Goal: Task Accomplishment & Management: Use online tool/utility

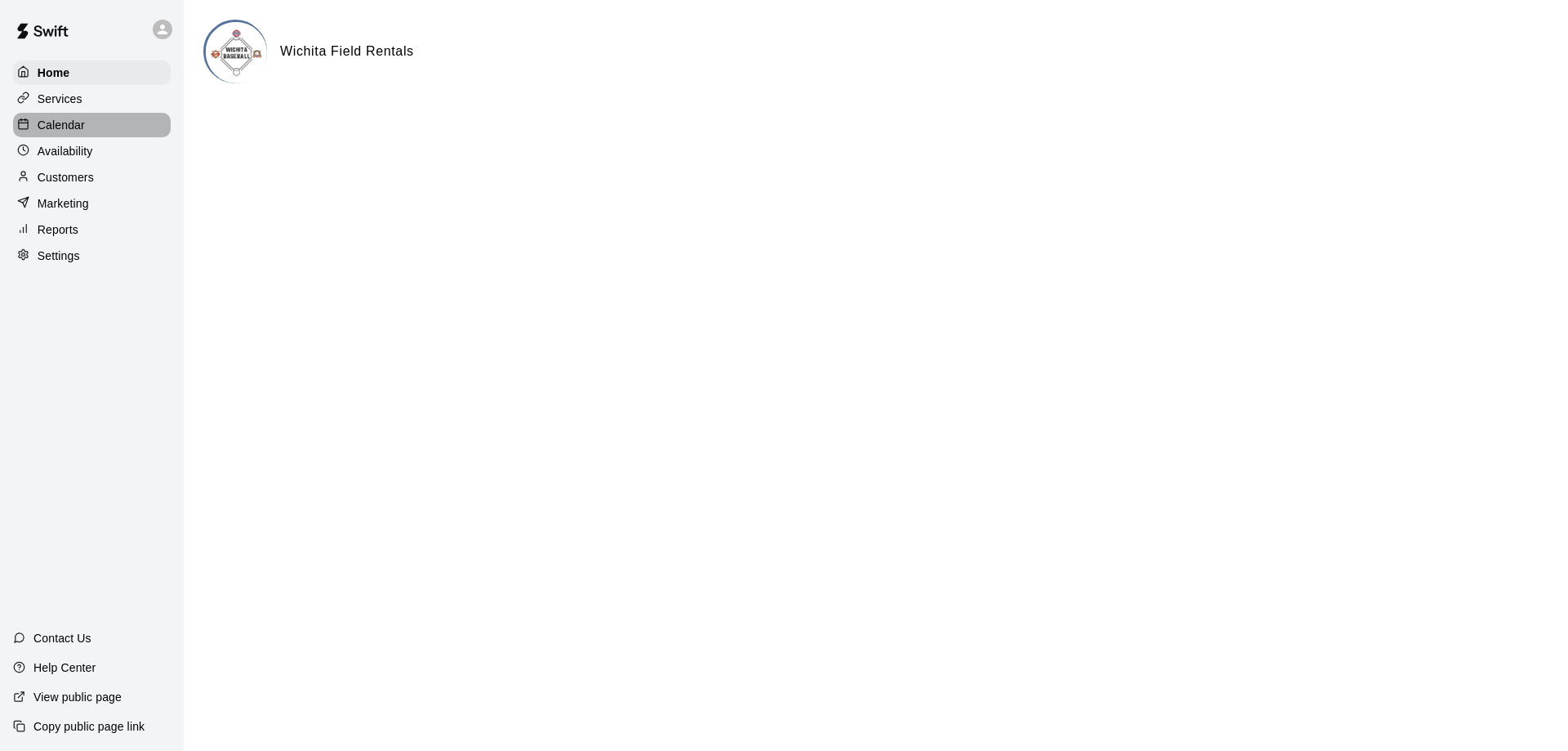
click at [60, 124] on p "Calendar" at bounding box center [61, 125] width 48 height 16
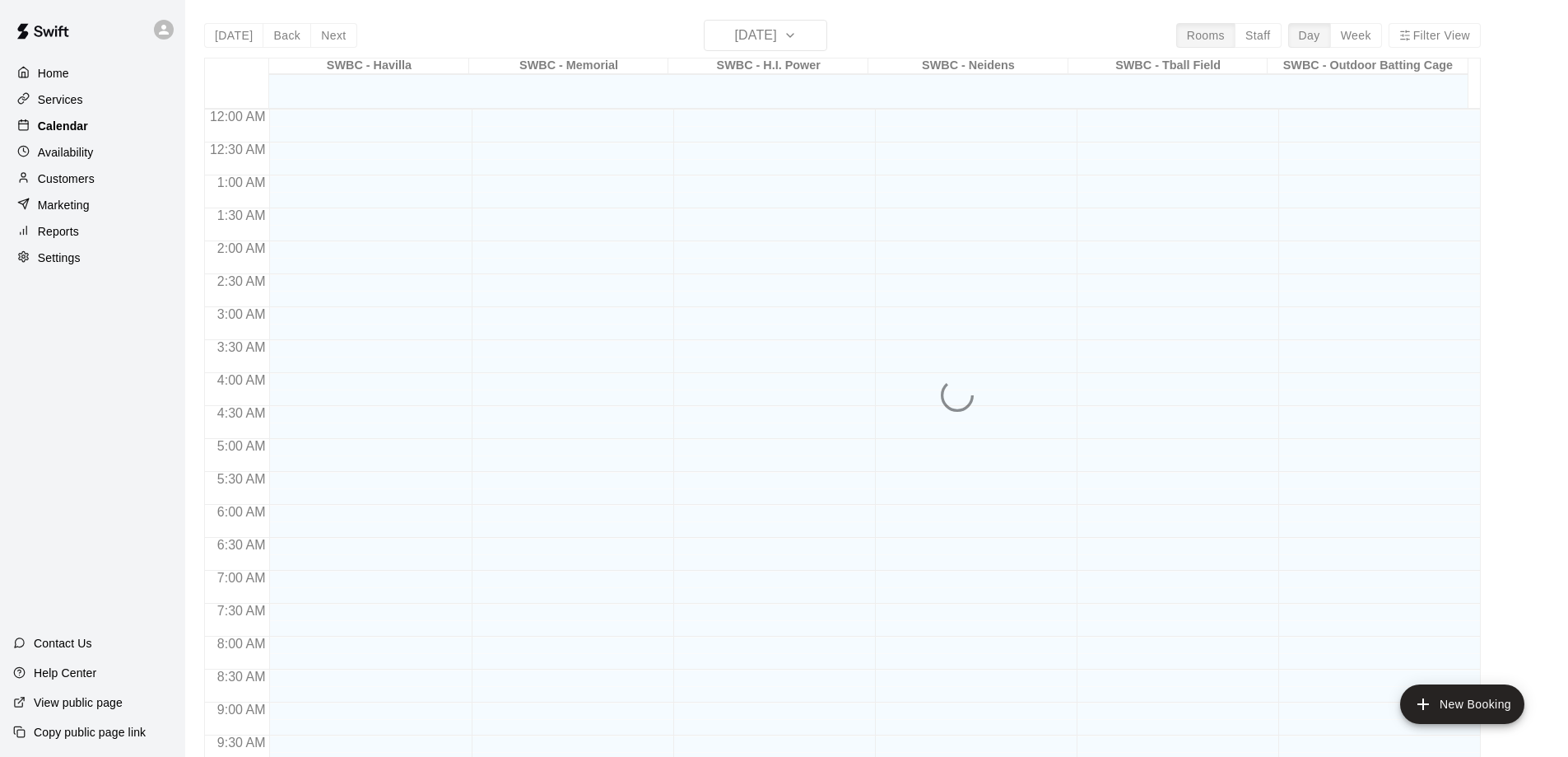
scroll to position [662, 0]
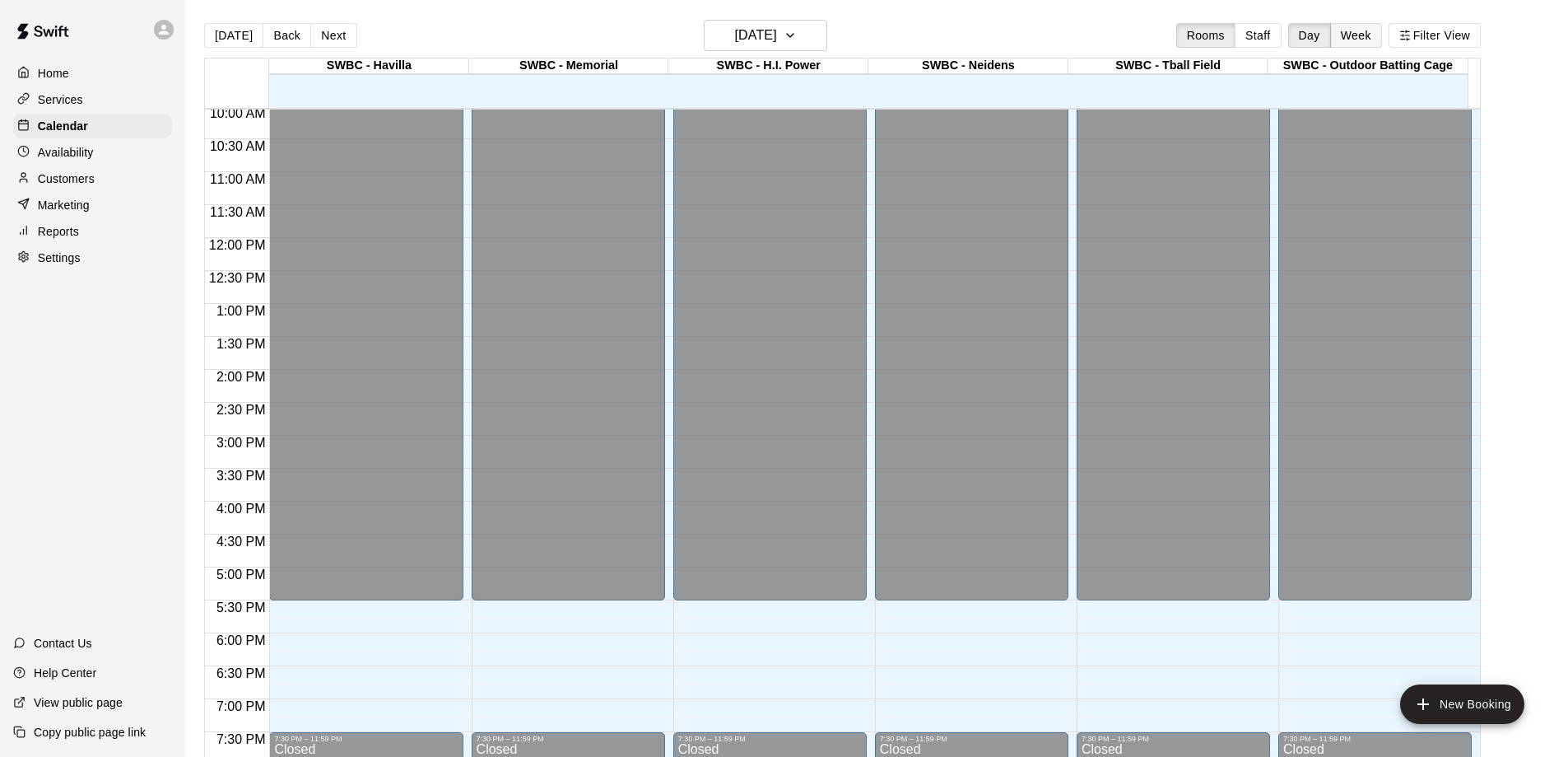
click at [1357, 39] on button "Week" at bounding box center [1356, 35] width 52 height 24
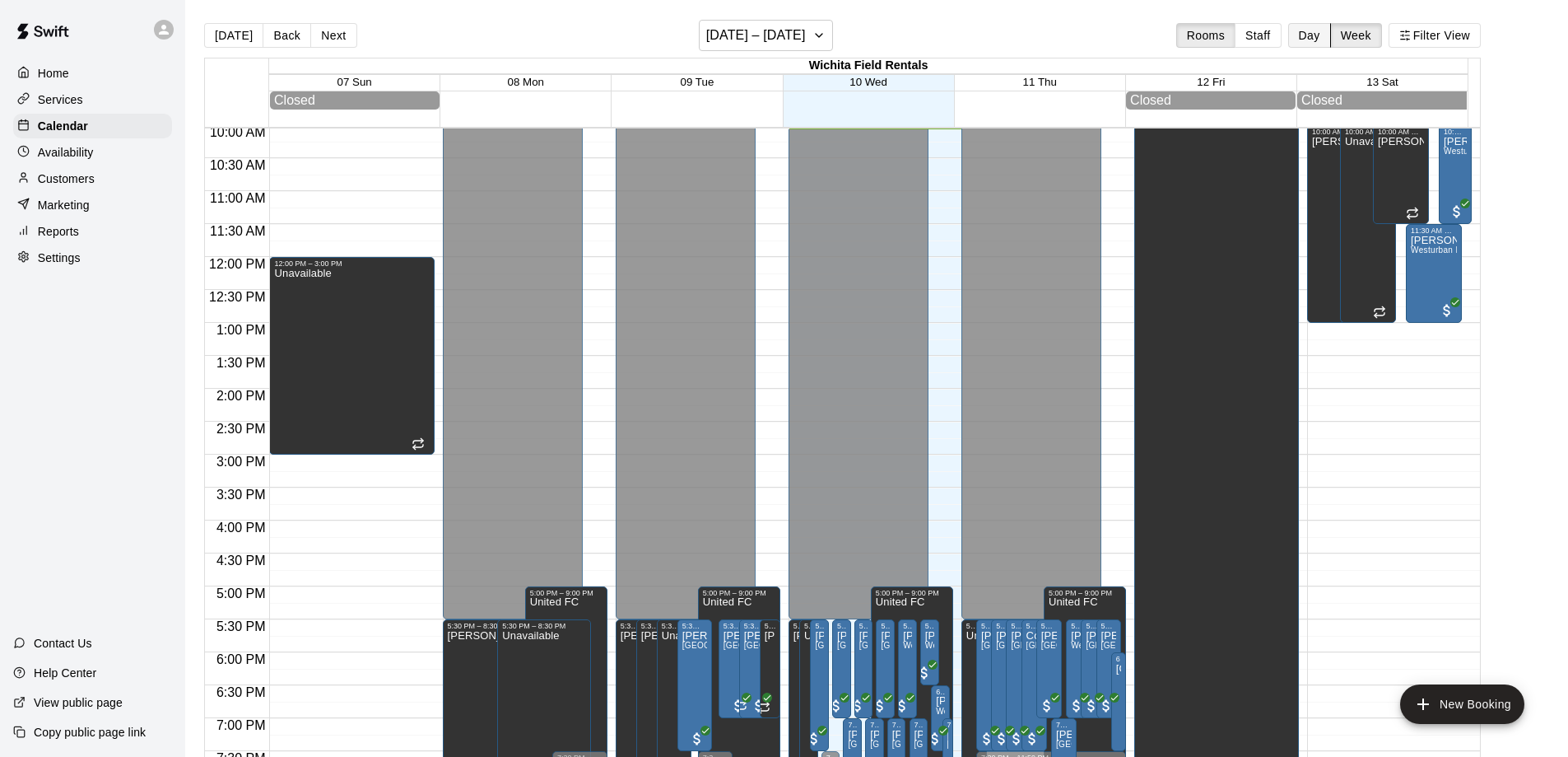
click at [1322, 37] on button "Day" at bounding box center [1309, 35] width 43 height 24
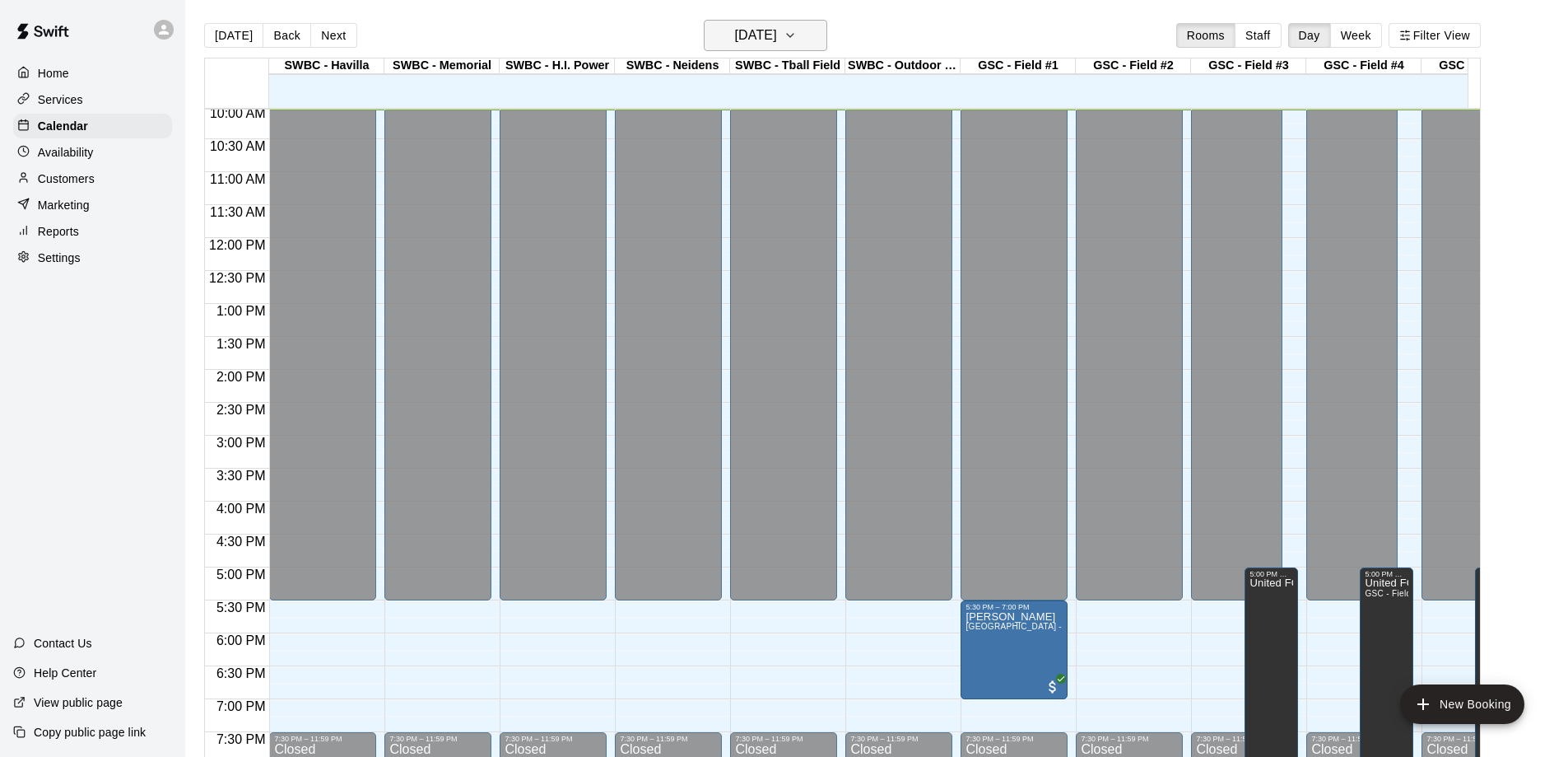
click at [797, 34] on icon "button" at bounding box center [790, 35] width 13 height 20
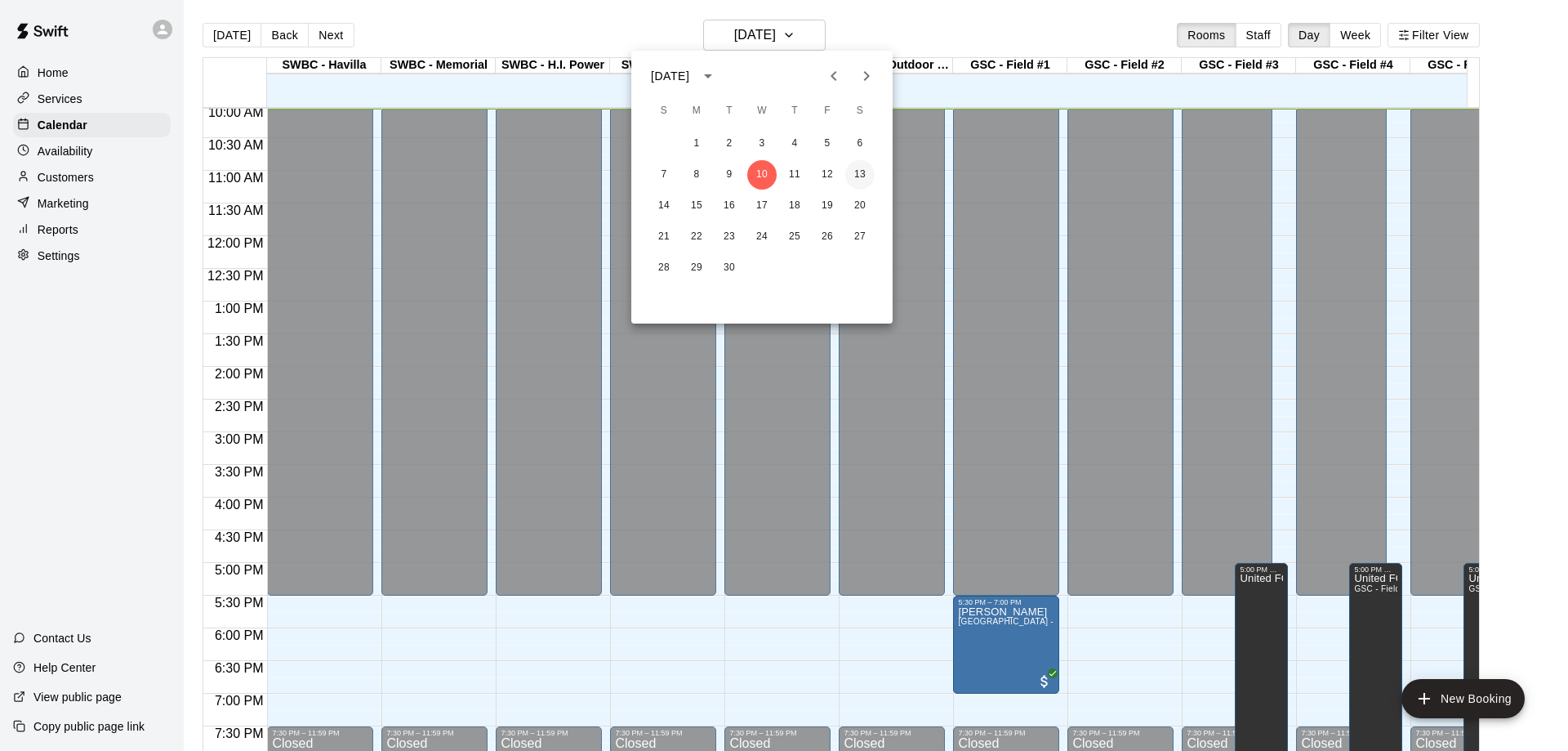
click at [863, 173] on button "13" at bounding box center [860, 175] width 29 height 29
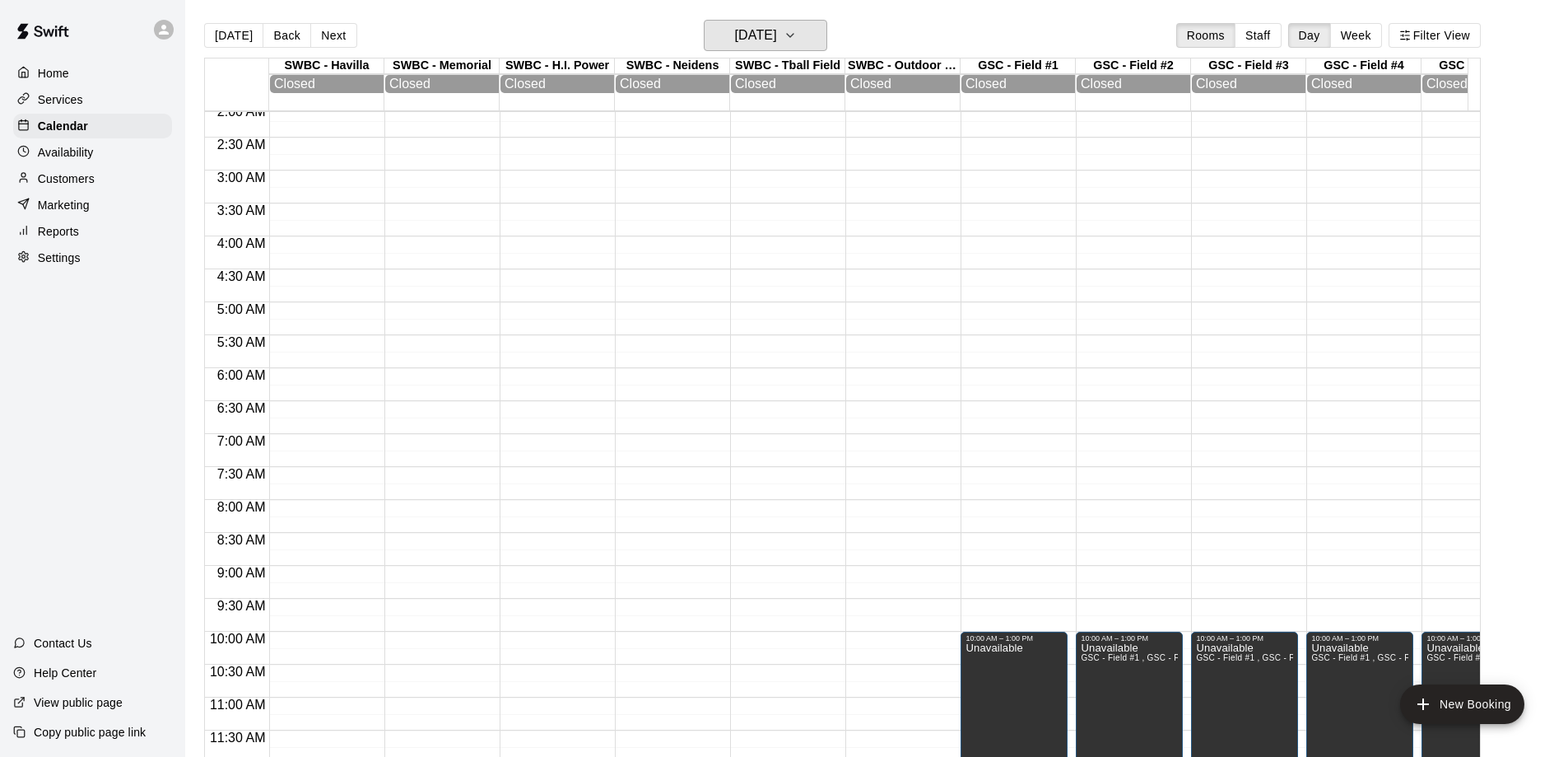
scroll to position [0, 0]
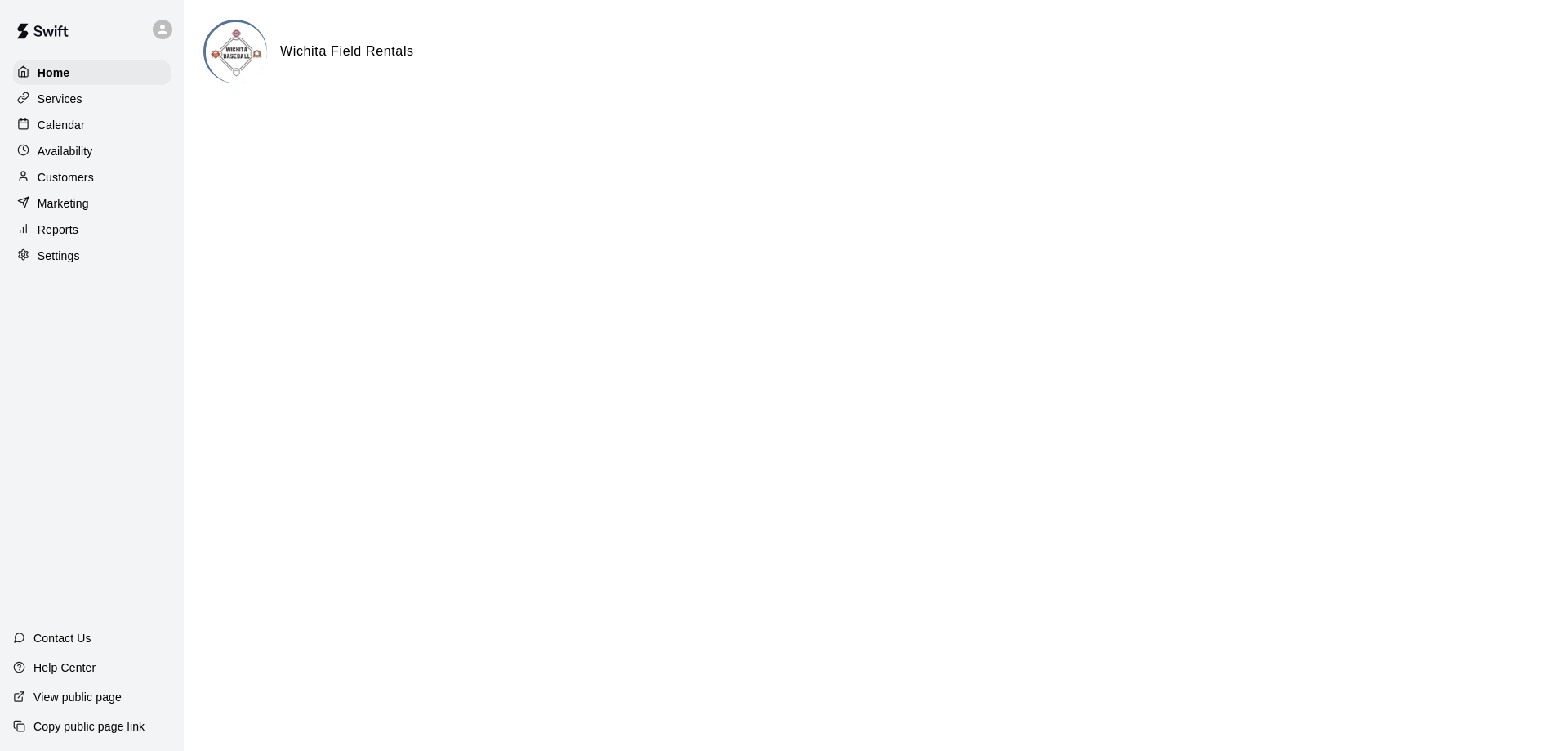
click at [59, 127] on p "Calendar" at bounding box center [61, 125] width 48 height 16
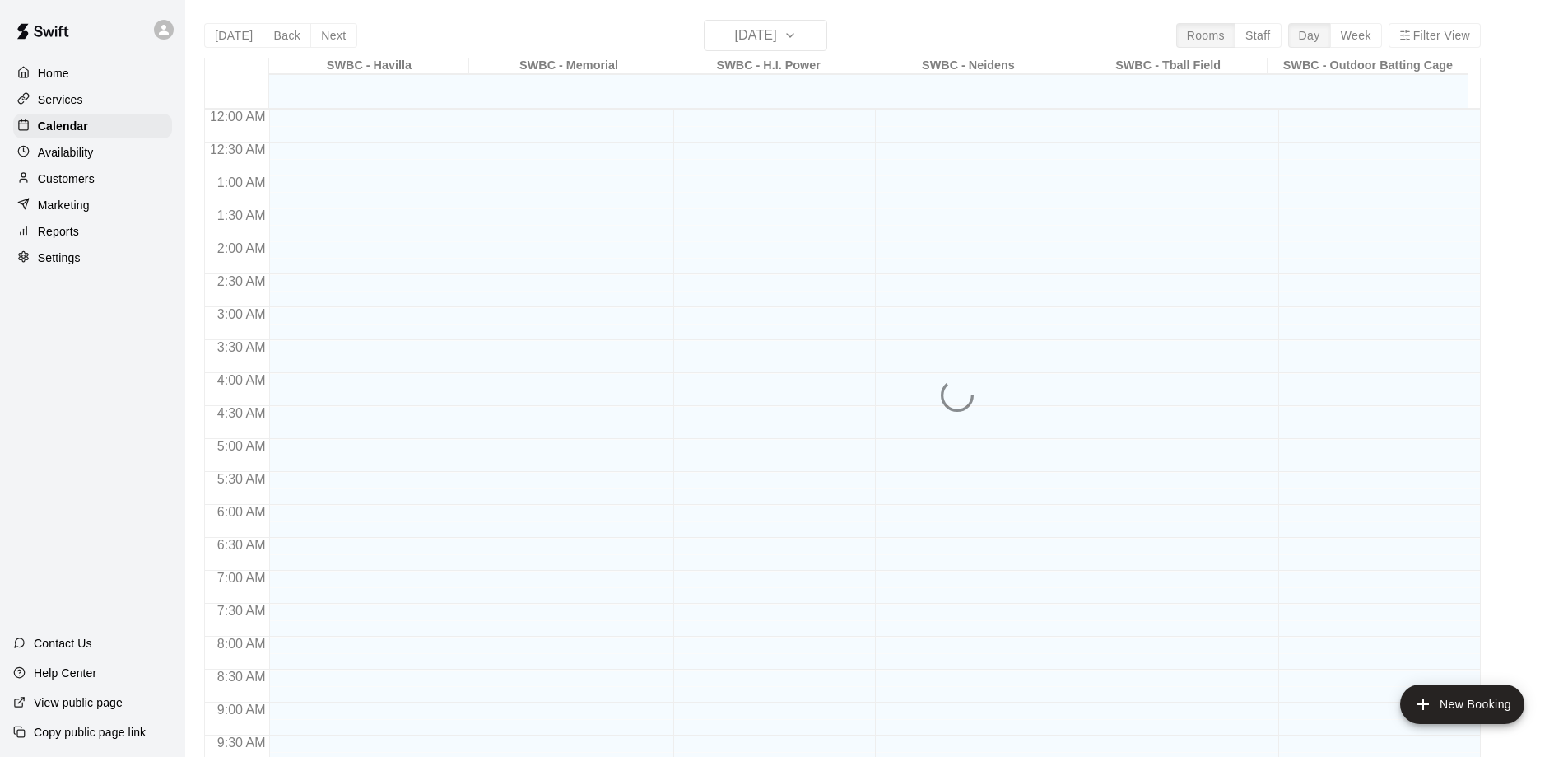
scroll to position [663, 0]
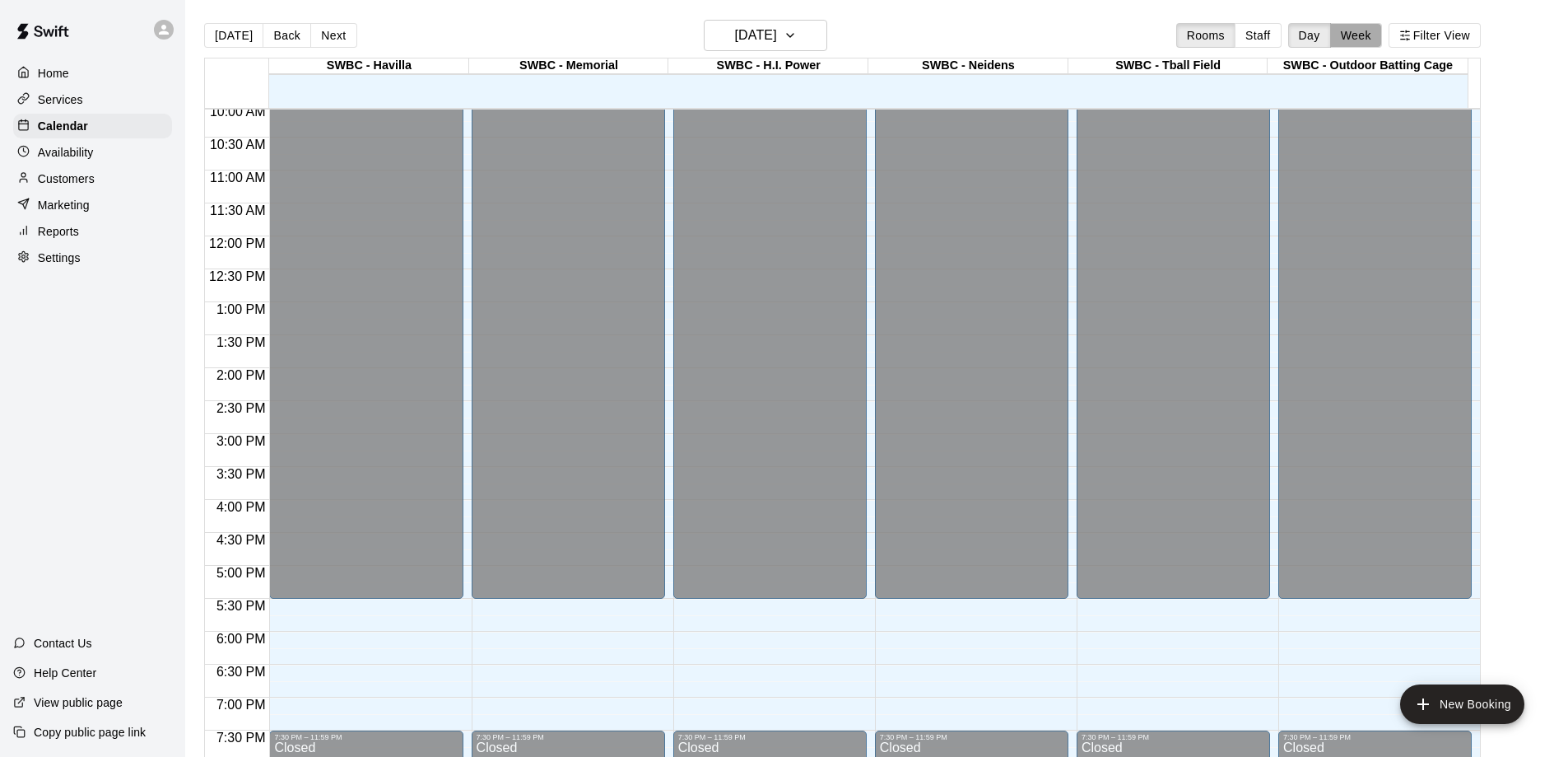
click at [1376, 33] on button "Week" at bounding box center [1356, 35] width 52 height 24
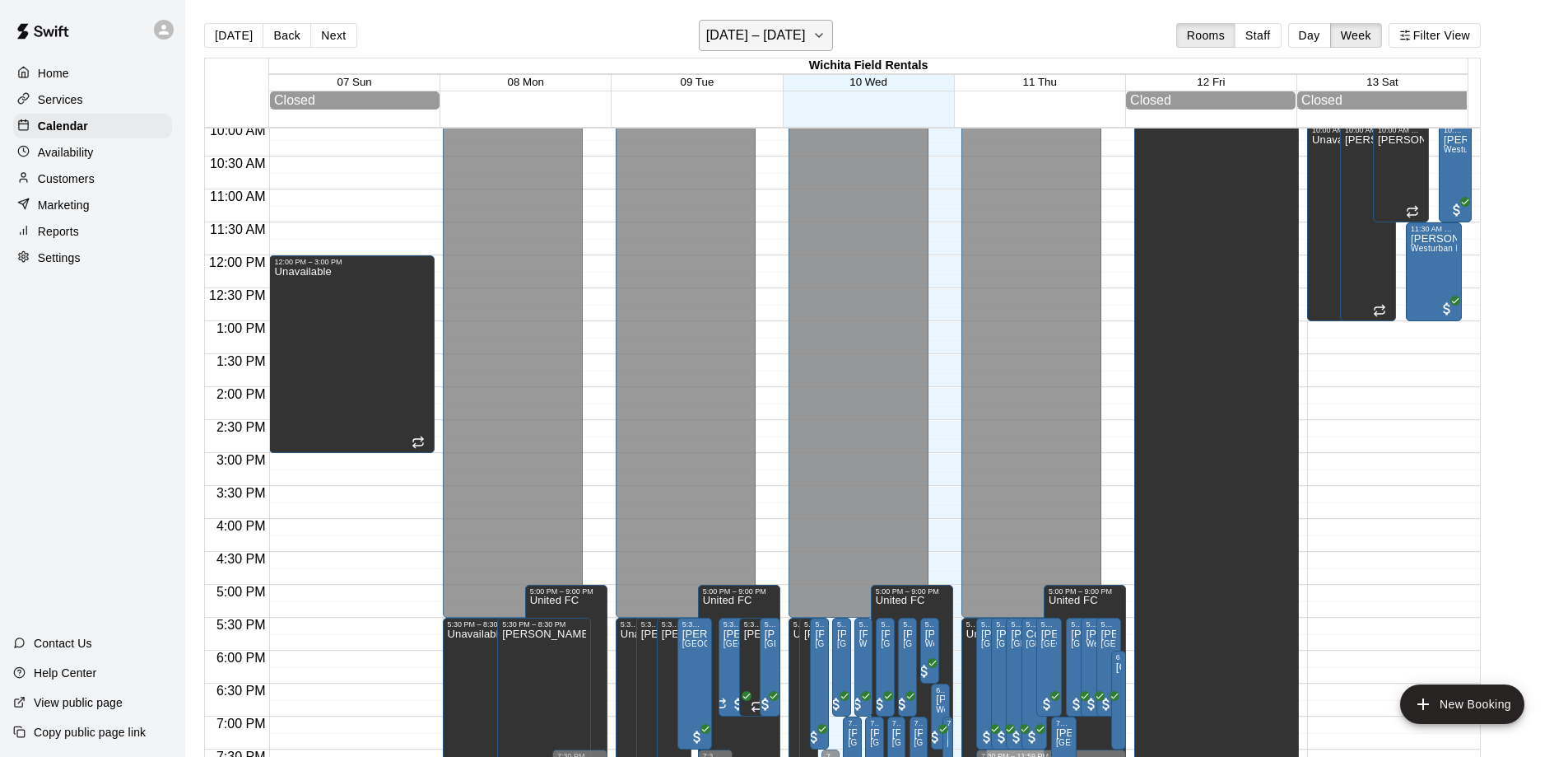
click at [823, 32] on icon "button" at bounding box center [819, 35] width 13 height 20
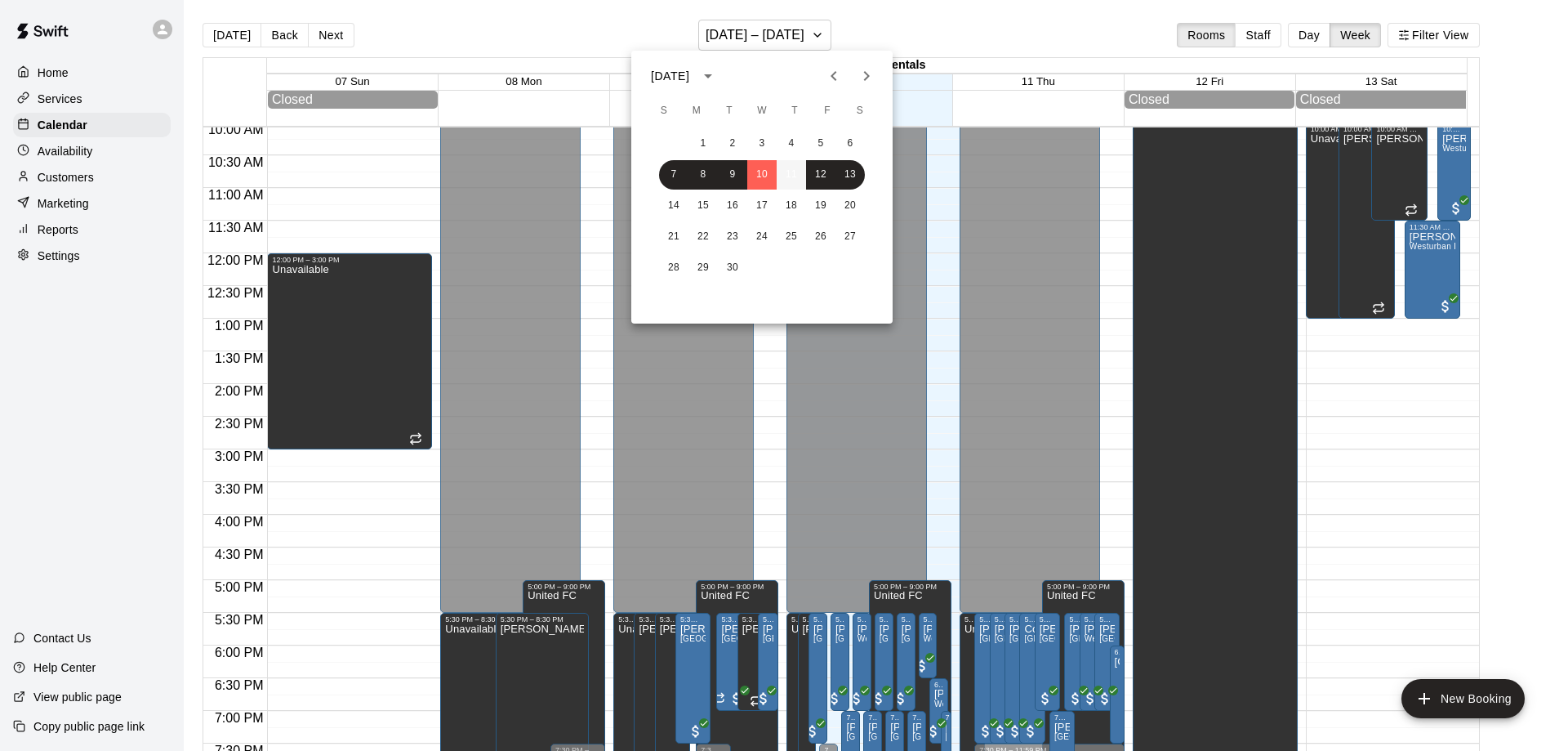
click at [794, 176] on button "11" at bounding box center [791, 175] width 29 height 29
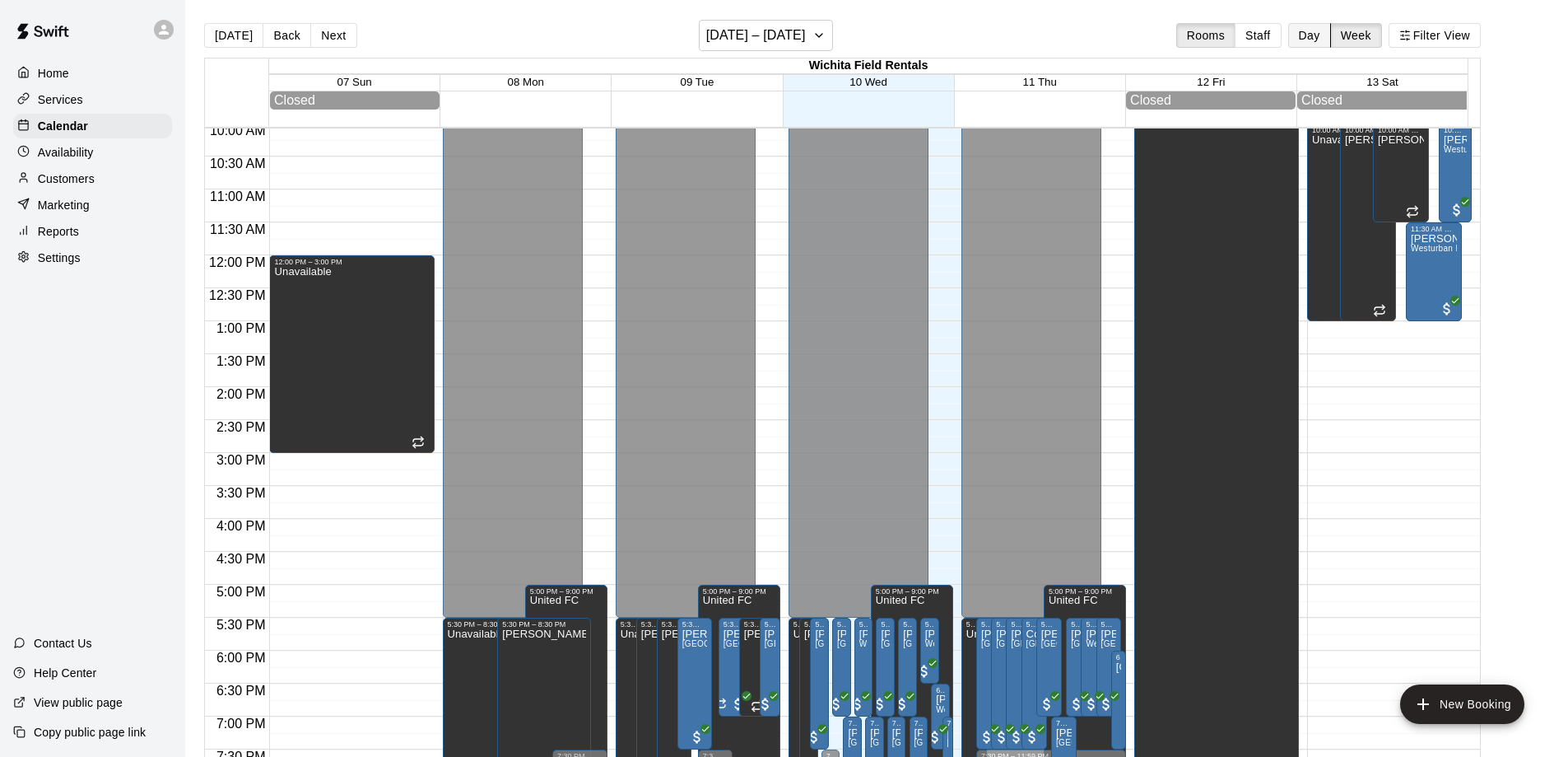
click at [1328, 38] on button "Day" at bounding box center [1309, 35] width 43 height 24
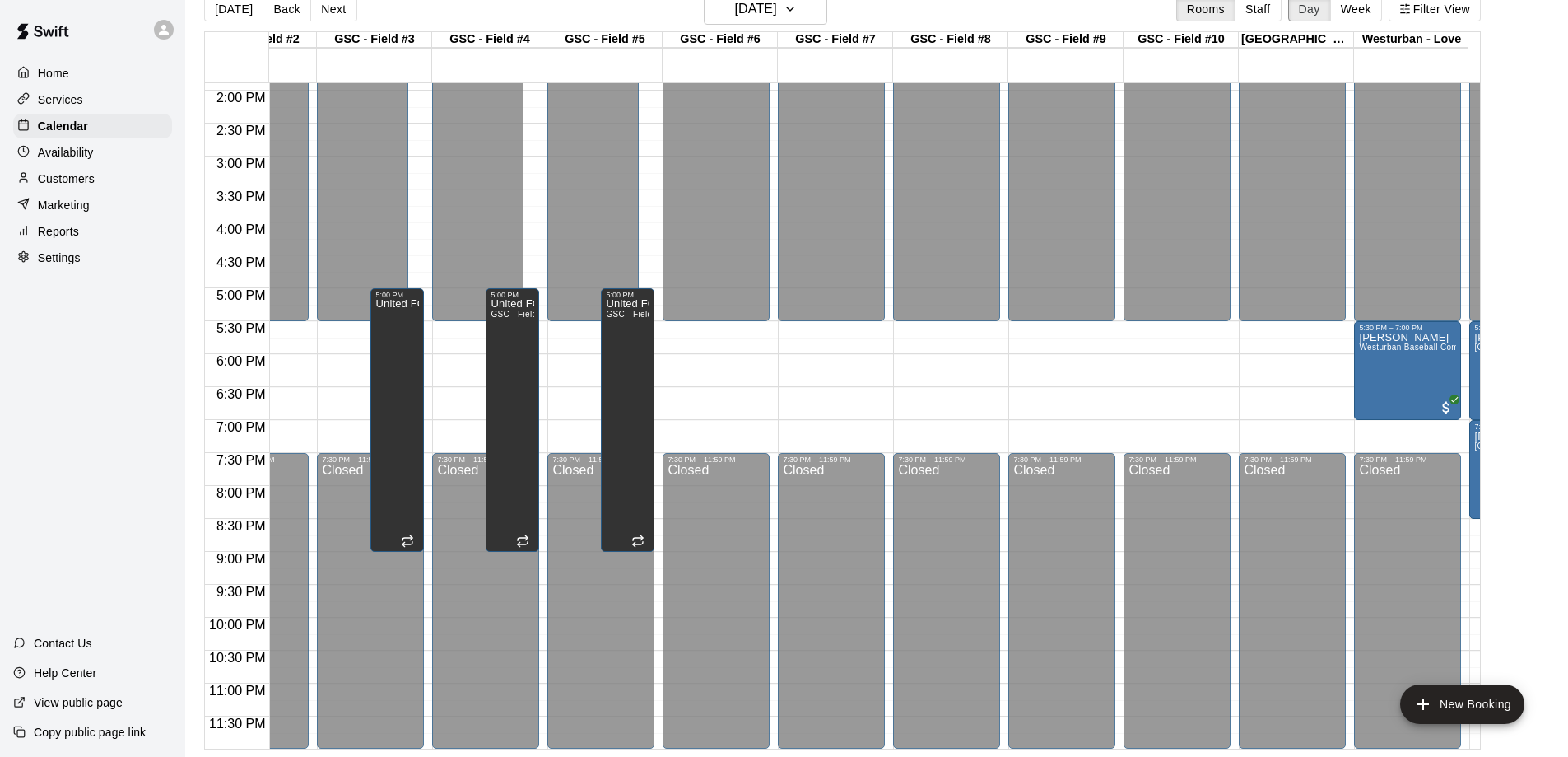
scroll to position [0, 0]
